Goal: Complete application form

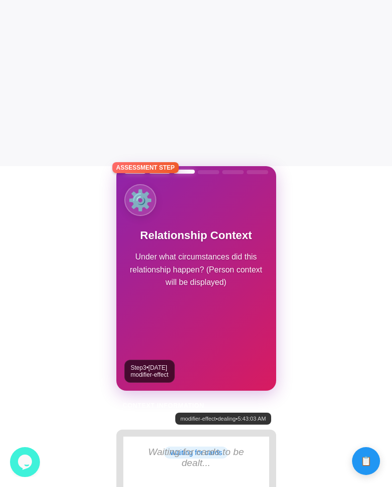
scroll to position [325, 0]
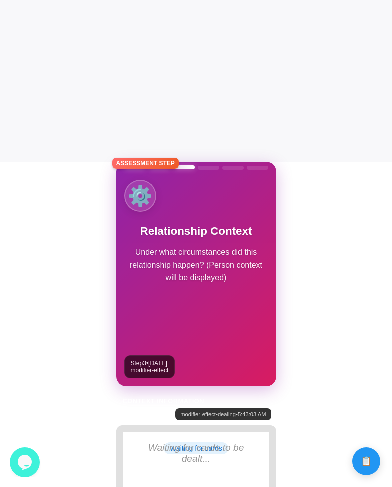
click at [249, 301] on div "⚙️ Relationship Context Under what circumstances did this relationship happen? …" at bounding box center [196, 274] width 160 height 225
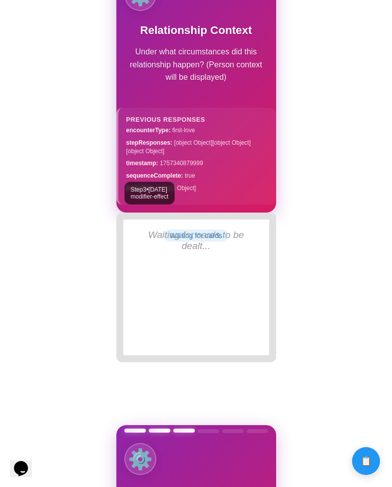
scroll to position [528, 0]
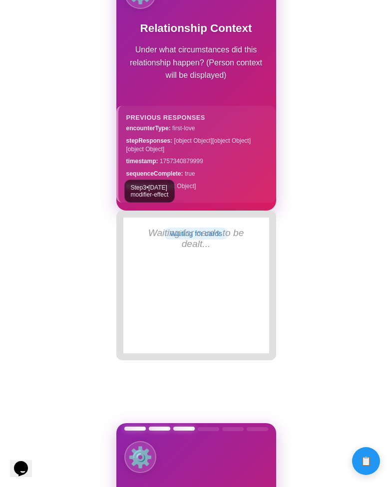
drag, startPoint x: 220, startPoint y: 181, endPoint x: 220, endPoint y: 165, distance: 16.0
click at [220, 165] on div "encounterType : first-love stepResponses : [object Object] [object Object] [obj…" at bounding box center [197, 157] width 142 height 66
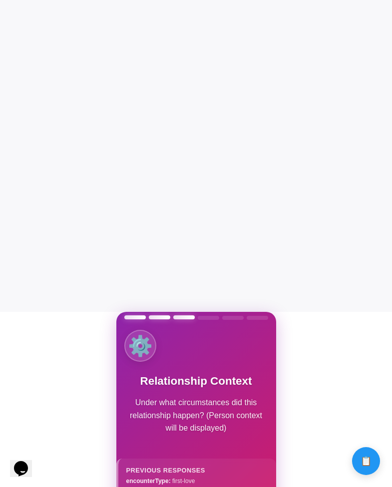
scroll to position [62, 0]
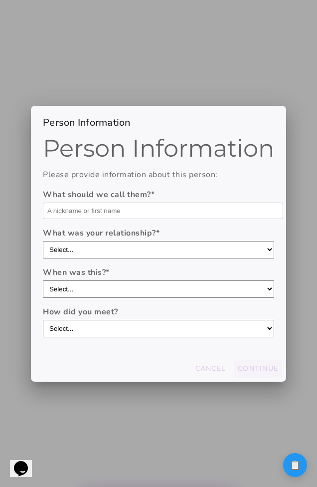
click at [102, 205] on input "text" at bounding box center [163, 211] width 241 height 16
type input "Domo"
click at [50, 257] on select "Select... boyfriend/girlfriend casual dating hookup partner friend with benefit…" at bounding box center [159, 249] width 232 height 17
select select "boyfriend/girlfriend"
click at [43, 241] on select "Select... boyfriend/girlfriend casual dating hookup partner friend with benefit…" at bounding box center [159, 249] width 232 height 17
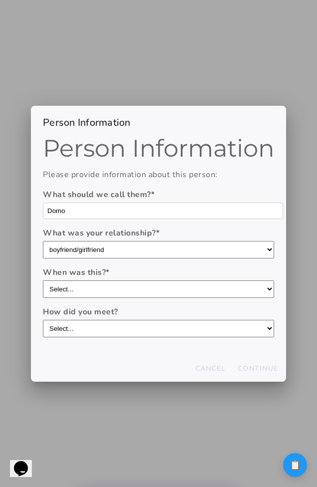
click at [78, 289] on select "Select... within the last year 1-[DATE] 3-[DATE] 5-[DATE] more than [DATE]" at bounding box center [159, 289] width 232 height 17
select select "within the last year"
click at [43, 281] on select "Select... within the last year 1-[DATE] 3-[DATE] 5-[DATE] more than [DATE]" at bounding box center [159, 289] width 232 height 17
click at [84, 323] on select "Select... through friends dating app at work/school at a party/event online com…" at bounding box center [159, 328] width 232 height 17
select select "through friends"
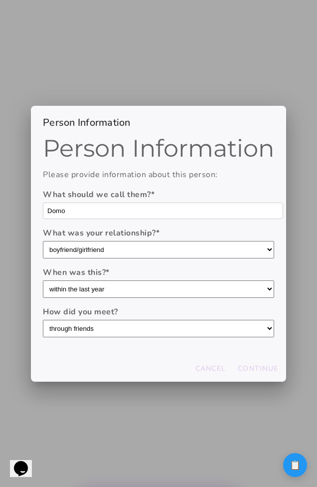
click at [43, 320] on select "Select... through friends dating app at work/school at a party/event online com…" at bounding box center [159, 328] width 232 height 17
click at [0, 0] on slot "Continue" at bounding box center [0, 0] width 0 height 0
click at [129, 215] on input "text" at bounding box center [163, 211] width 241 height 16
type input "Domo"
click at [117, 242] on select "Select... boyfriend/girlfriend casual dating hookup partner friend with benefit…" at bounding box center [159, 249] width 232 height 17
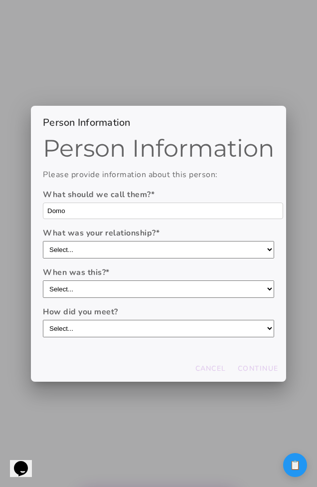
select select "boyfriend/girlfriend"
click at [43, 241] on select "Select... boyfriend/girlfriend casual dating hookup partner friend with benefit…" at bounding box center [159, 249] width 232 height 17
click at [115, 298] on form "What should we call them? * Domo What was your relationship? * Select... boyfri…" at bounding box center [159, 263] width 232 height 149
click at [115, 298] on select "Select... within the last year 1-[DATE] 3-[DATE] 5-[DATE] more than [DATE]" at bounding box center [159, 289] width 232 height 17
select select "3-[DATE]"
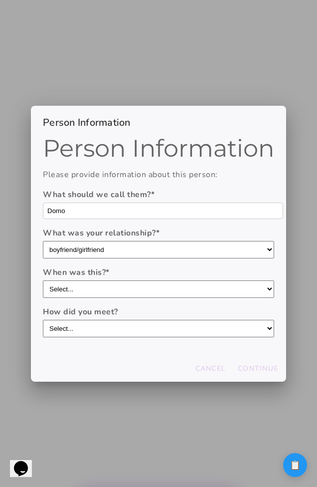
click at [43, 281] on select "Select... within the last year 1-[DATE] 3-[DATE] 5-[DATE] more than [DATE]" at bounding box center [159, 289] width 232 height 17
click at [113, 329] on select "Select... through friends dating app at work/school at a party/event online com…" at bounding box center [159, 328] width 232 height 17
select select "dating app"
click at [43, 320] on select "Select... through friends dating app at work/school at a party/event online com…" at bounding box center [159, 328] width 232 height 17
click at [0, 0] on slot "Continue" at bounding box center [0, 0] width 0 height 0
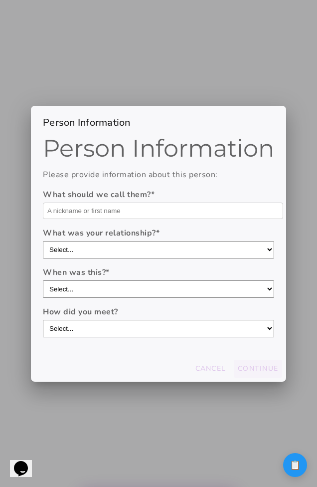
click at [125, 199] on label "What should we call them? *" at bounding box center [159, 195] width 232 height 12
click at [125, 203] on input "text" at bounding box center [163, 211] width 241 height 16
click at [125, 210] on input "text" at bounding box center [163, 211] width 241 height 16
type input "asdasd"
click at [106, 248] on select "Select... boyfriend/girlfriend casual dating hookup partner friend with benefit…" at bounding box center [159, 249] width 232 height 17
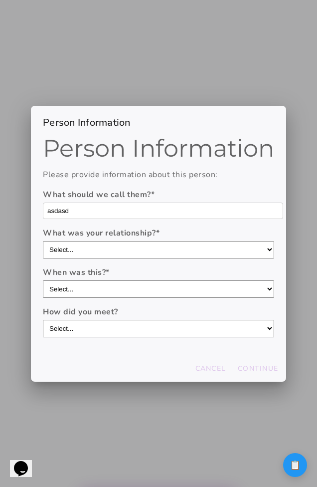
select select "hookup partner"
click at [43, 241] on select "Select... boyfriend/girlfriend casual dating hookup partner friend with benefit…" at bounding box center [159, 249] width 232 height 17
click at [103, 282] on select "Select... within the last year 1-[DATE] 3-[DATE] 5-[DATE] more than [DATE]" at bounding box center [159, 289] width 232 height 17
select select "1-[DATE]"
click at [43, 281] on select "Select... within the last year 1-[DATE] 3-[DATE] 5-[DATE] more than [DATE]" at bounding box center [159, 289] width 232 height 17
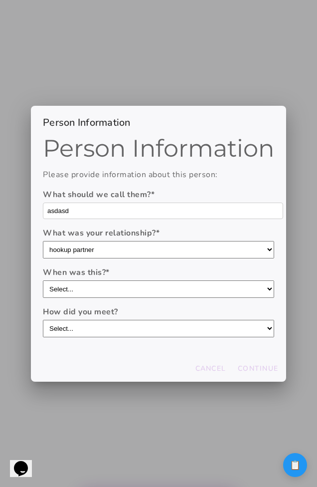
click at [101, 342] on div "Person Information Please provide information about this person: What should we…" at bounding box center [159, 246] width 256 height 220
click at [101, 334] on select "Select... through friends dating app at work/school at a party/event online com…" at bounding box center [159, 328] width 232 height 17
select select "at work/school"
click at [43, 320] on select "Select... through friends dating app at work/school at a party/event online com…" at bounding box center [159, 328] width 232 height 17
click at [0, 0] on slot "Continue" at bounding box center [0, 0] width 0 height 0
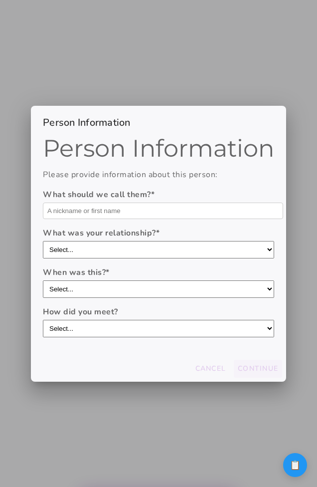
click at [191, 217] on input "text" at bounding box center [163, 211] width 241 height 16
type input "domo"
click at [161, 242] on select "Select... boyfriend/girlfriend casual dating hookup partner friend with benefit…" at bounding box center [159, 249] width 232 height 17
select select "casual dating"
click at [43, 241] on select "Select... boyfriend/girlfriend casual dating hookup partner friend with benefit…" at bounding box center [159, 249] width 232 height 17
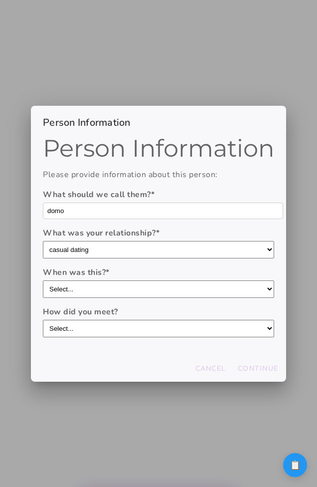
click at [154, 292] on select "Select... within the last year 1-[DATE] 3-[DATE] 5-[DATE] more than [DATE]" at bounding box center [159, 289] width 232 height 17
select select "more than [DATE]"
click at [43, 281] on select "Select... within the last year 1-[DATE] 3-[DATE] 5-[DATE] more than [DATE]" at bounding box center [159, 289] width 232 height 17
click at [154, 335] on select "Select... through friends dating app at work/school at a party/event online com…" at bounding box center [159, 328] width 232 height 17
select select "at work/school"
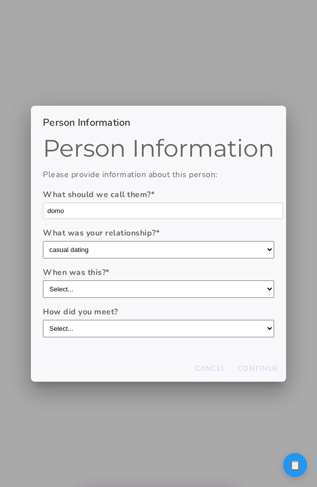
click at [43, 320] on select "Select... through friends dating app at work/school at a party/event online com…" at bounding box center [159, 328] width 232 height 17
click at [0, 0] on slot "Continue" at bounding box center [0, 0] width 0 height 0
click at [160, 218] on input "text" at bounding box center [163, 211] width 241 height 16
type input "domo"
click at [132, 243] on select "Select... boyfriend/girlfriend casual dating hookup partner friend with benefit…" at bounding box center [159, 249] width 232 height 17
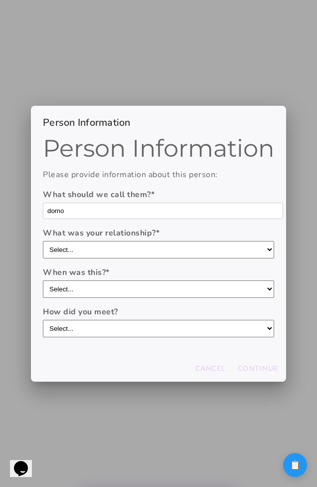
select select "boyfriend/girlfriend"
click at [43, 241] on select "Select... boyfriend/girlfriend casual dating hookup partner friend with benefit…" at bounding box center [159, 249] width 232 height 17
drag, startPoint x: 118, startPoint y: 280, endPoint x: 114, endPoint y: 289, distance: 10.0
click at [116, 293] on div "When was this? * Select... within the last year 1-[DATE] 3-[DATE] 5-[DATE] more…" at bounding box center [159, 282] width 232 height 31
click at [114, 289] on select "Select... within the last year 1-[DATE] 3-[DATE] 5-[DATE] more than [DATE]" at bounding box center [159, 289] width 232 height 17
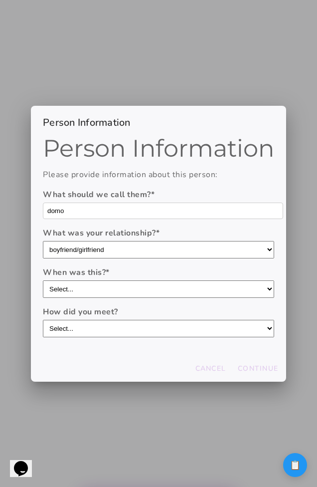
select select "1-[DATE]"
click at [43, 281] on select "Select... within the last year 1-[DATE] 3-[DATE] 5-[DATE] more than [DATE]" at bounding box center [159, 289] width 232 height 17
click at [112, 336] on select "Select... through friends dating app at work/school at a party/event online com…" at bounding box center [159, 328] width 232 height 17
select select "through friends"
click at [43, 320] on select "Select... through friends dating app at work/school at a party/event online com…" at bounding box center [159, 328] width 232 height 17
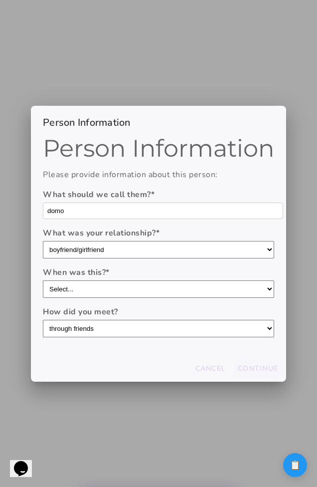
click at [0, 0] on slot "Continue" at bounding box center [0, 0] width 0 height 0
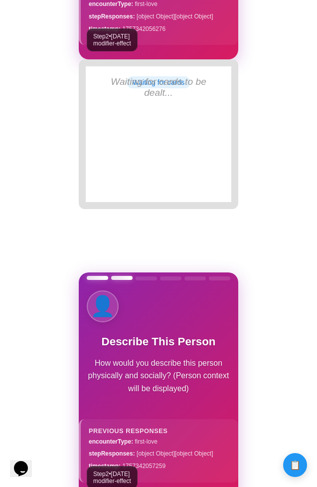
scroll to position [662, 0]
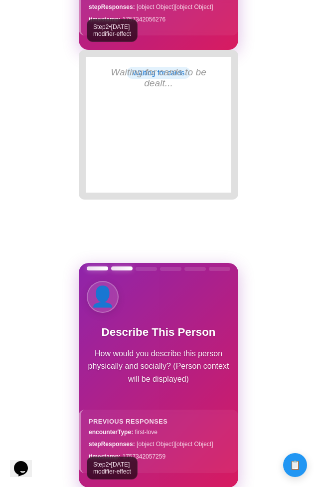
click at [204, 311] on div "👤" at bounding box center [159, 297] width 160 height 32
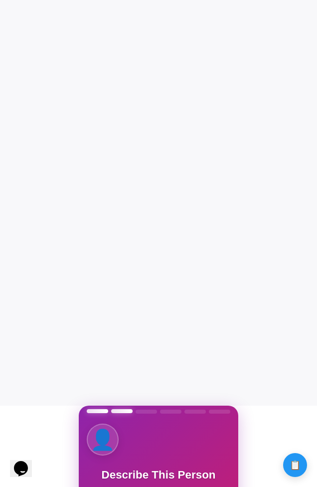
scroll to position [0, 0]
